Goal: Information Seeking & Learning: Learn about a topic

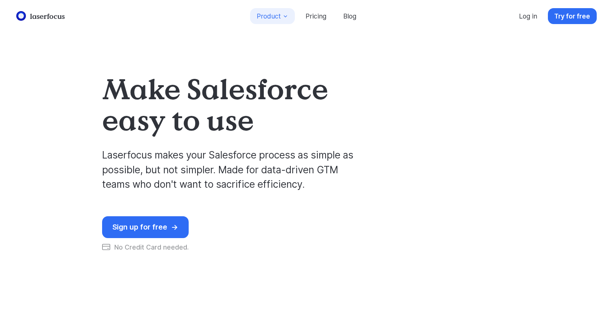
click at [265, 18] on button "Product" at bounding box center [272, 16] width 45 height 16
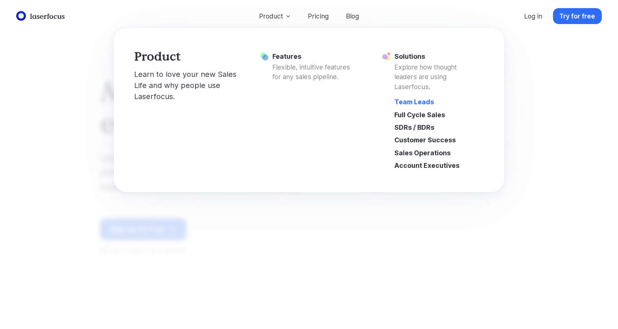
click at [418, 102] on link "Team Leads" at bounding box center [437, 102] width 94 height 13
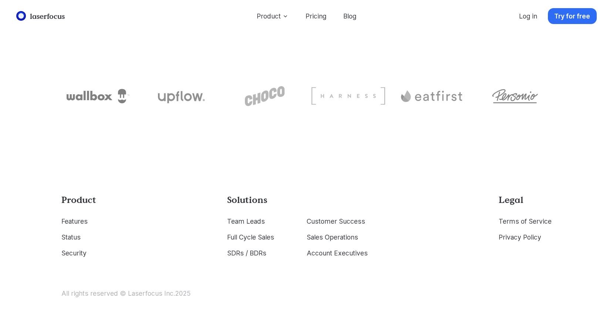
scroll to position [3020, 0]
click at [505, 221] on link "Terms of Service" at bounding box center [524, 220] width 53 height 8
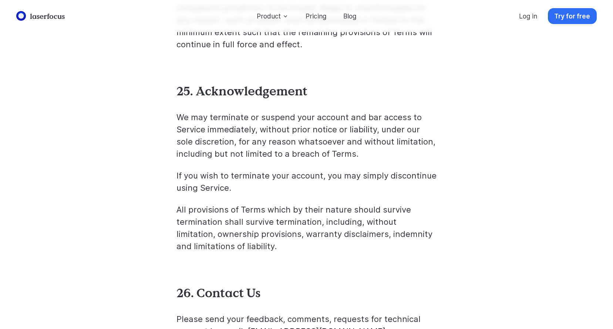
scroll to position [6969, 0]
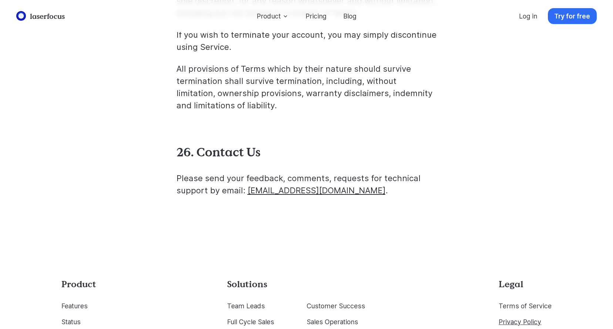
click at [511, 318] on link "Privacy Policy" at bounding box center [519, 322] width 43 height 8
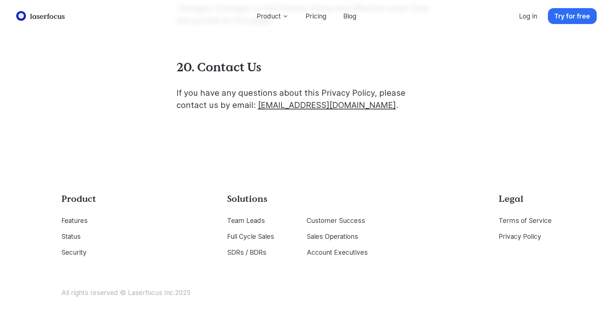
scroll to position [7373, 0]
click at [521, 219] on link "Terms of Service" at bounding box center [524, 221] width 53 height 8
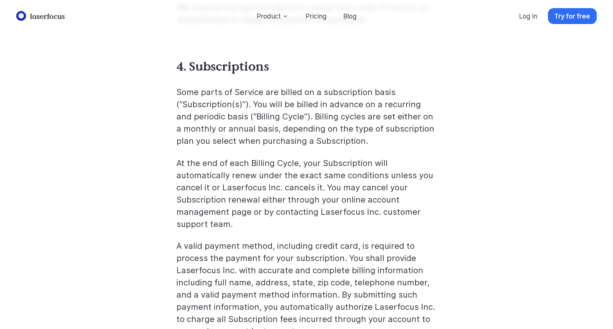
scroll to position [887, 0]
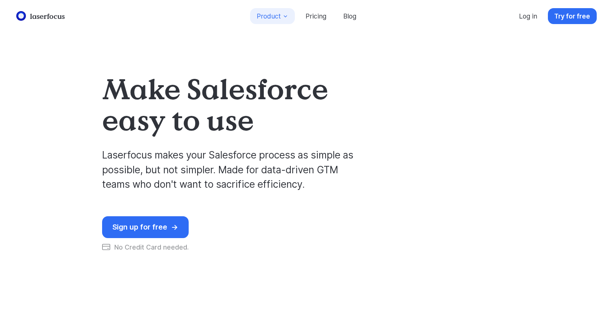
click at [266, 18] on button "Product" at bounding box center [272, 16] width 45 height 16
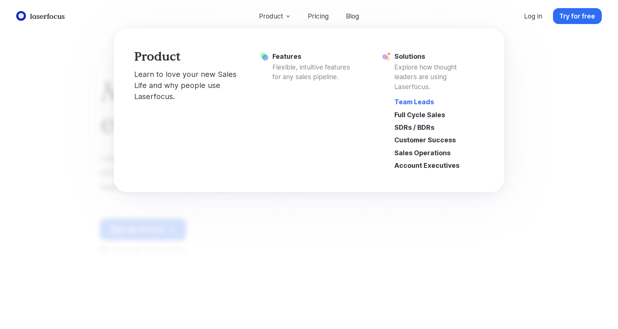
click at [423, 100] on link "Team Leads" at bounding box center [437, 102] width 94 height 13
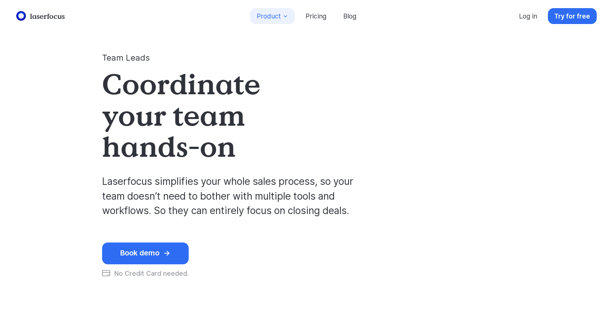
click at [277, 16] on button "Product" at bounding box center [272, 16] width 45 height 16
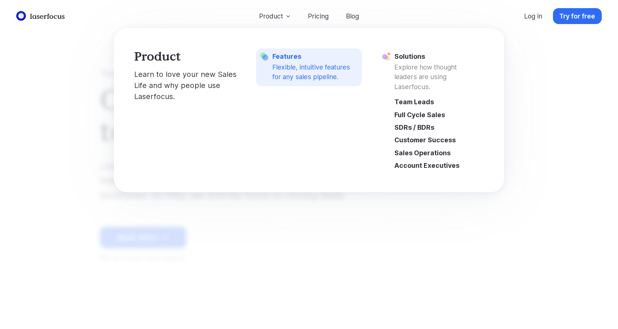
click at [295, 54] on span "Features Flexible, intuitive features for any sales pipeline." at bounding box center [315, 67] width 85 height 29
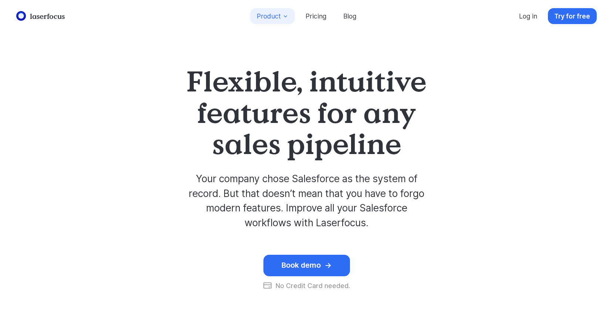
click at [275, 18] on button "Product" at bounding box center [272, 16] width 45 height 16
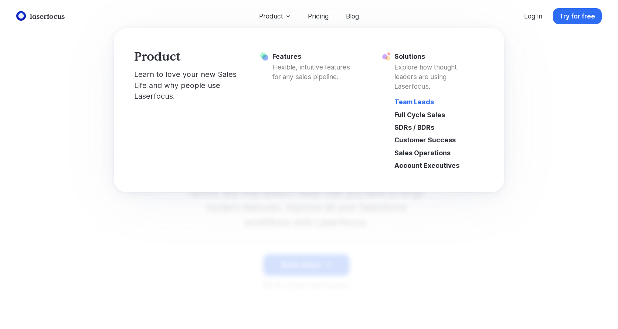
click at [404, 102] on link "Team Leads" at bounding box center [437, 102] width 94 height 13
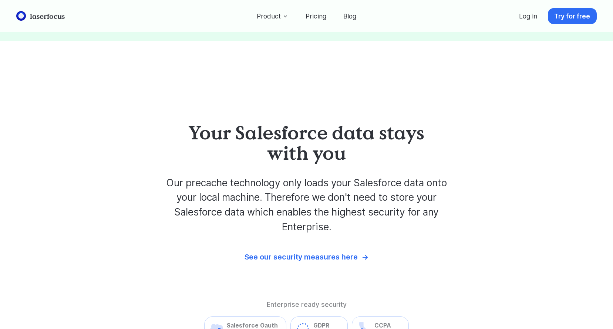
scroll to position [1590, 0]
